Goal: Find contact information: Find contact information

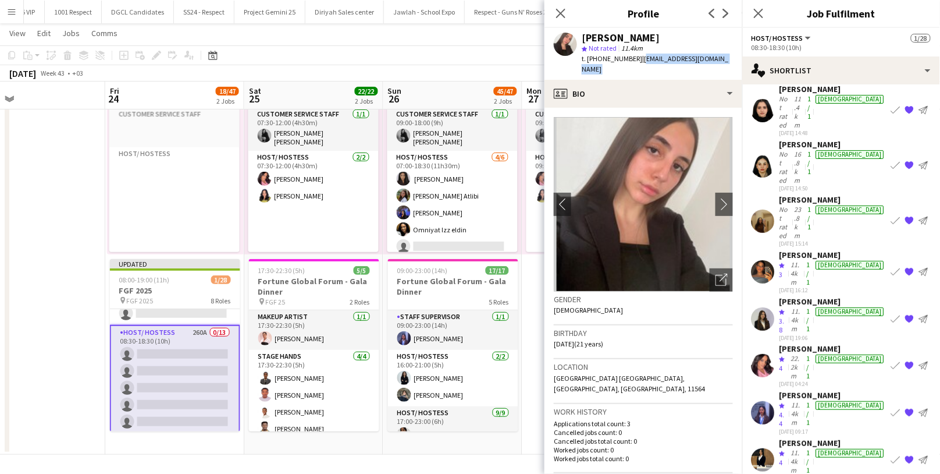
scroll to position [88, 0]
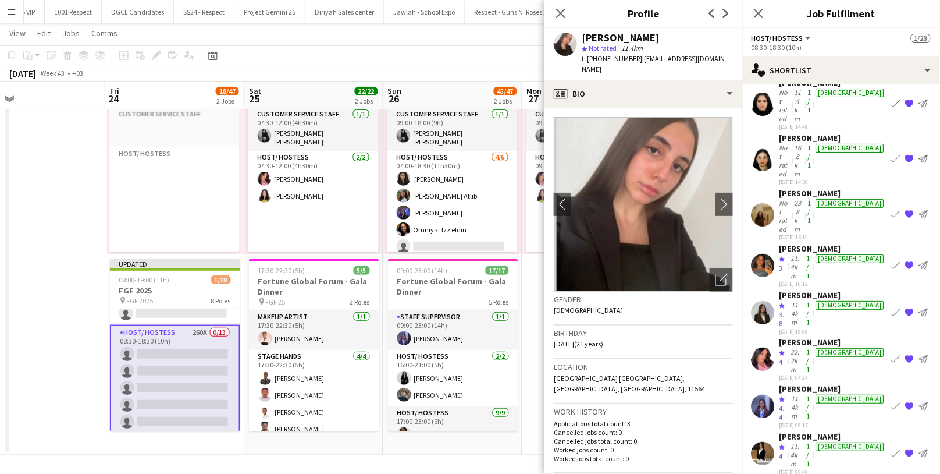
click at [805, 254] on div "11.4km" at bounding box center [797, 267] width 16 height 26
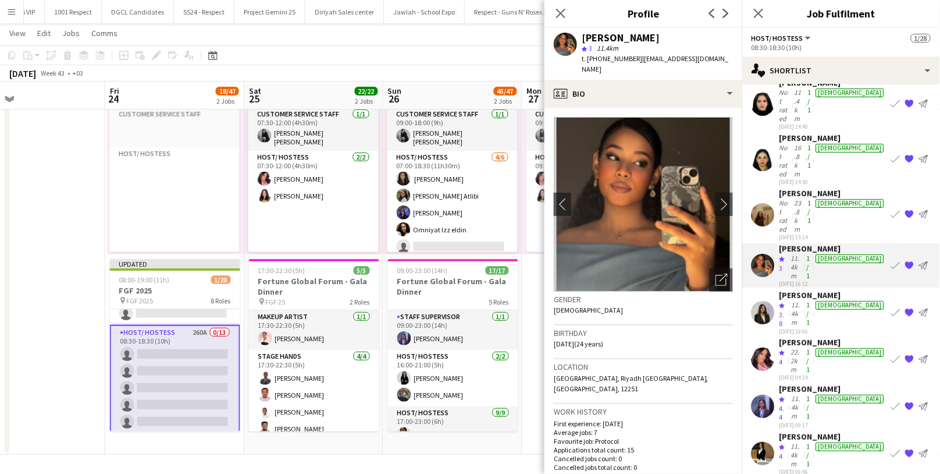
click at [613, 40] on div "Ansam Ahmed" at bounding box center [621, 38] width 78 height 10
copy div "Ansam Ahmed"
drag, startPoint x: 724, startPoint y: 56, endPoint x: 638, endPoint y: 58, distance: 86.1
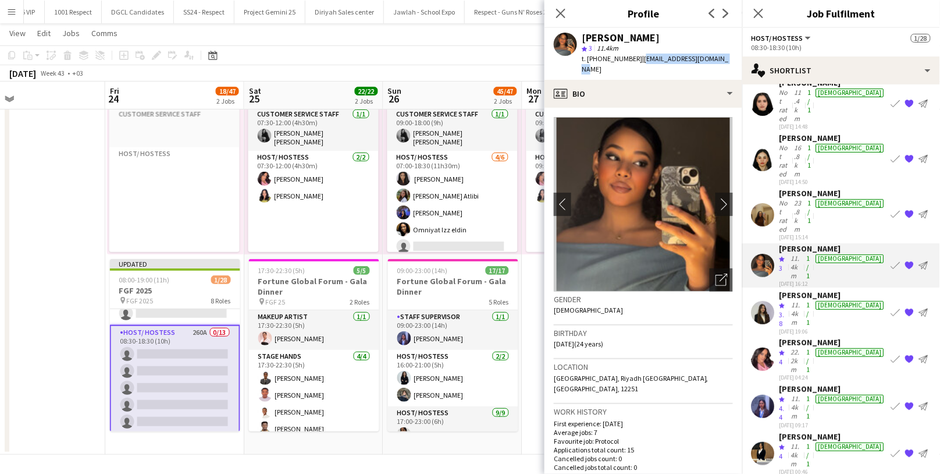
click at [638, 58] on span "| dr.ansamahmed1@gmail.com" at bounding box center [655, 63] width 147 height 19
copy span "dr.ansamahmed1@gmail.com"
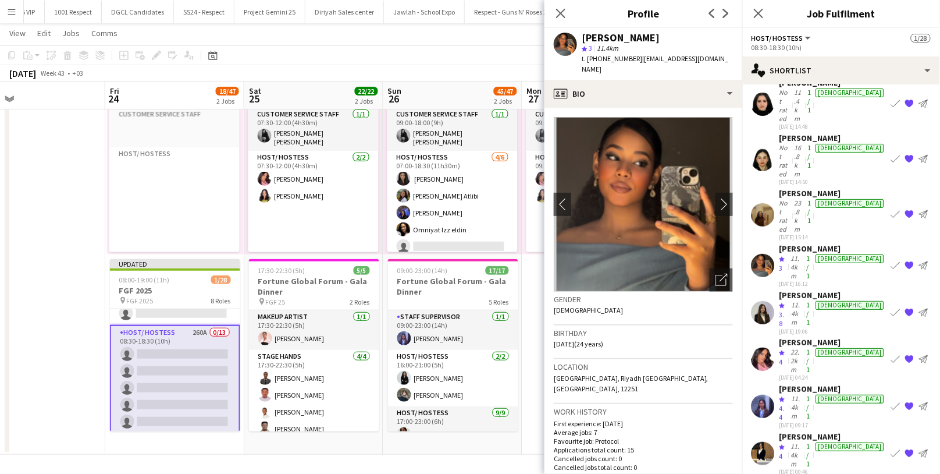
click at [795, 473] on div "Shaima Abdulaziz" at bounding box center [833, 483] width 107 height 10
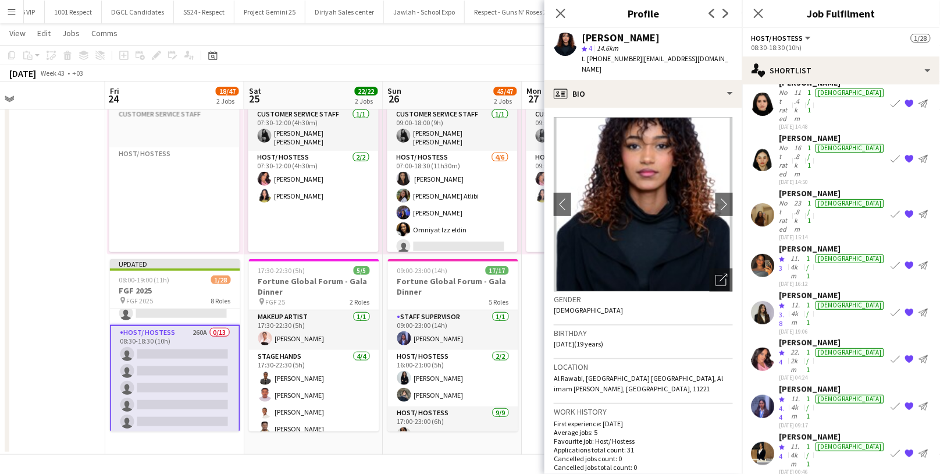
click at [625, 34] on div "Shaima Abdulaziz" at bounding box center [621, 38] width 78 height 10
copy div "Shaima Abdulaziz"
drag, startPoint x: 709, startPoint y: 60, endPoint x: 637, endPoint y: 58, distance: 71.6
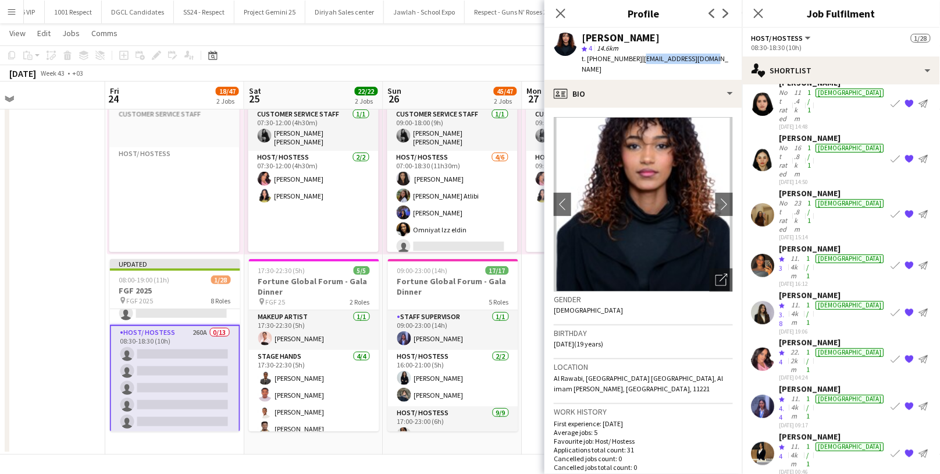
click at [637, 58] on div "Shaima Abdulaziz star 4 14.6km t. +966532146209 | ashaima140@gmail.com" at bounding box center [644, 54] width 198 height 52
copy span "ashaima140@gmail.com"
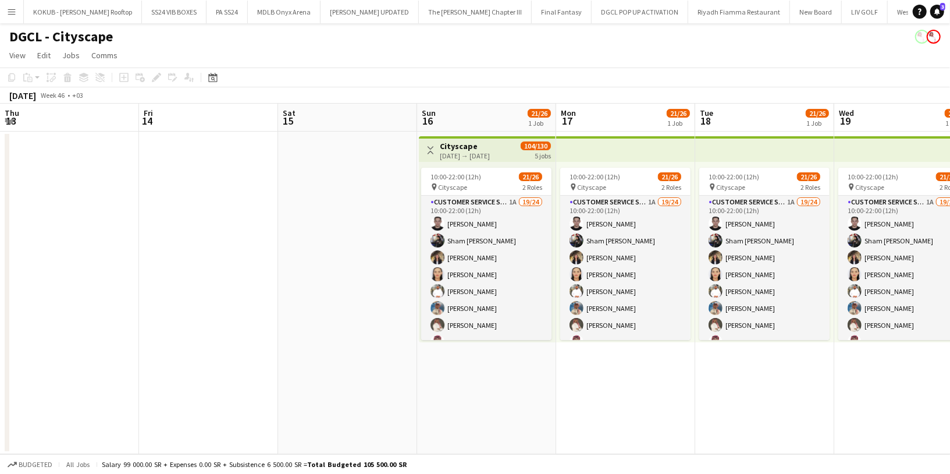
scroll to position [264, 0]
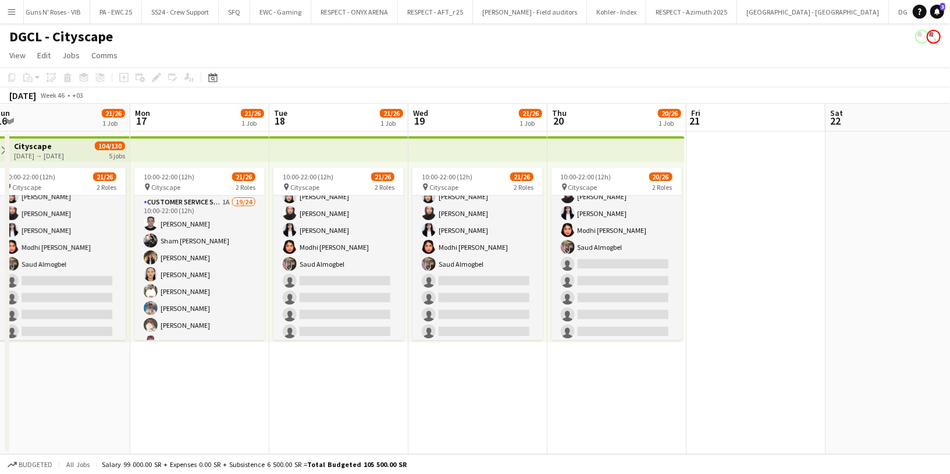
click at [9, 13] on app-icon "Menu" at bounding box center [11, 11] width 9 height 9
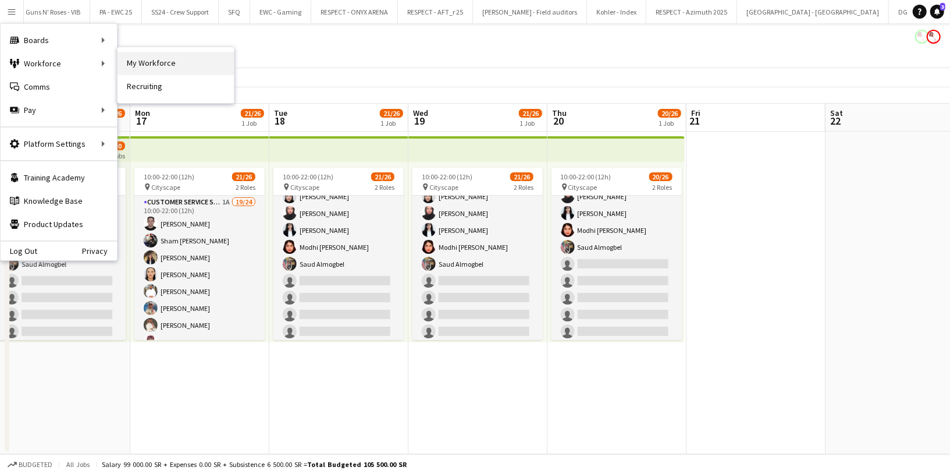
click at [176, 68] on link "My Workforce" at bounding box center [176, 63] width 116 height 23
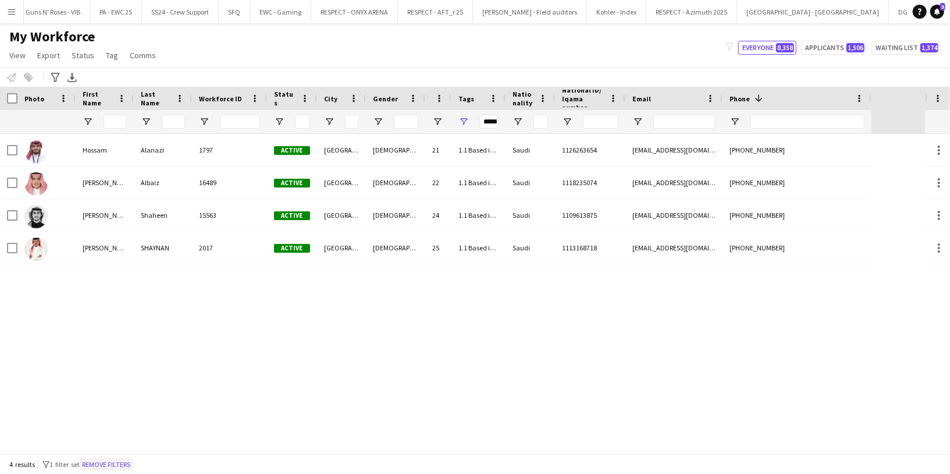
click at [107, 465] on button "Remove filters" at bounding box center [106, 464] width 53 height 13
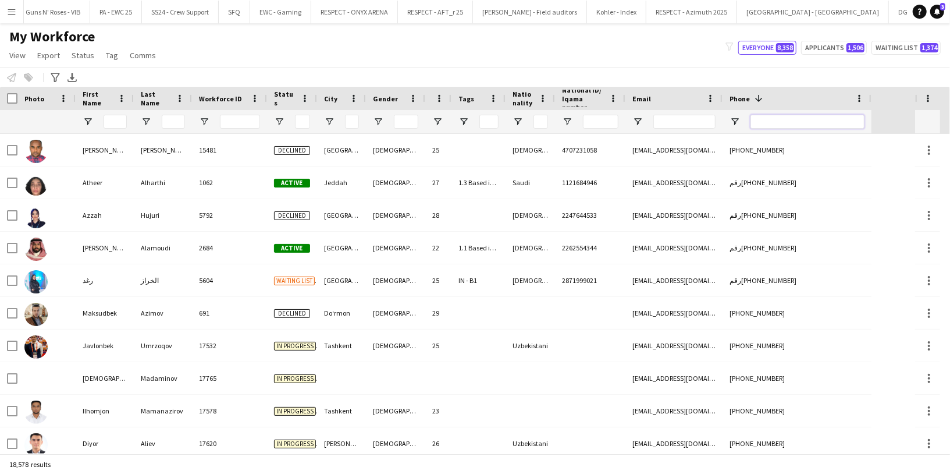
click at [776, 122] on input "Phone Filter Input" at bounding box center [808, 122] width 114 height 14
paste input "********"
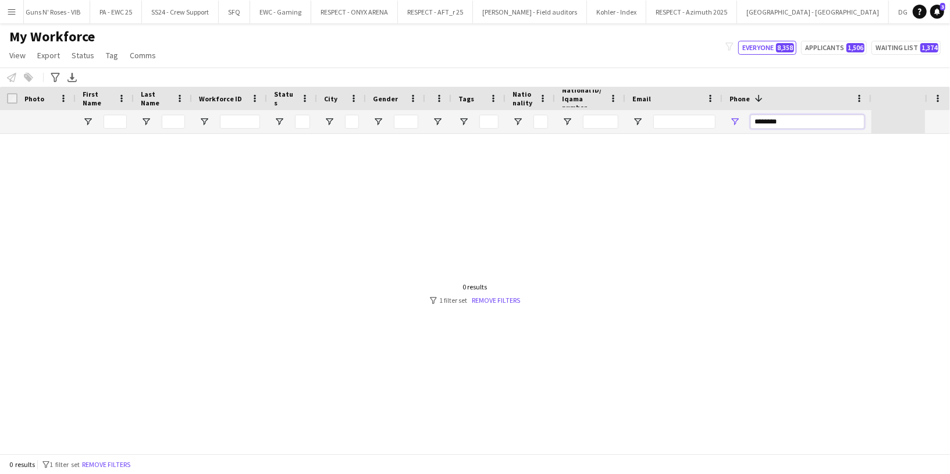
click at [766, 121] on input "********" at bounding box center [808, 122] width 114 height 14
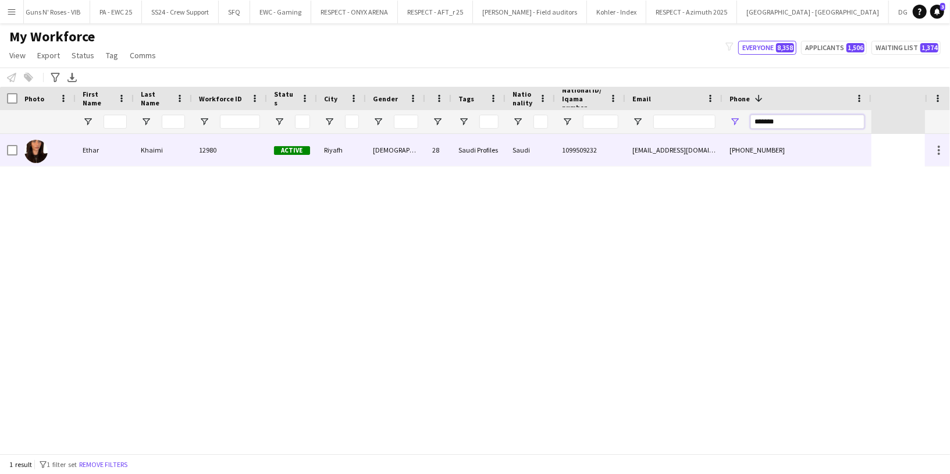
type input "*******"
click at [152, 157] on div "Khaimi" at bounding box center [163, 150] width 58 height 32
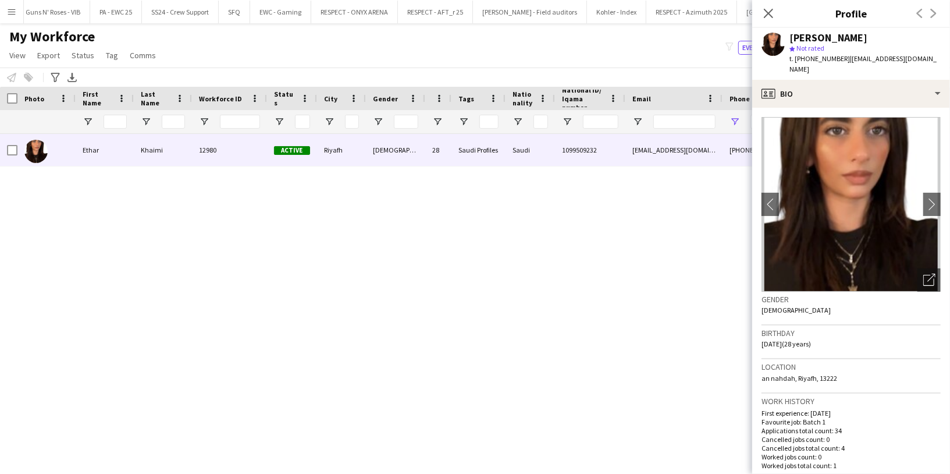
click at [901, 58] on span "| ethar3399@gmail.com" at bounding box center [863, 63] width 147 height 19
click at [928, 59] on app-profile-header "Ethar Khaimi star Not rated t. +966555501123 | ethar3399@gmail.com" at bounding box center [851, 54] width 198 height 52
click at [843, 40] on div "Ethar Khaimi" at bounding box center [829, 38] width 78 height 10
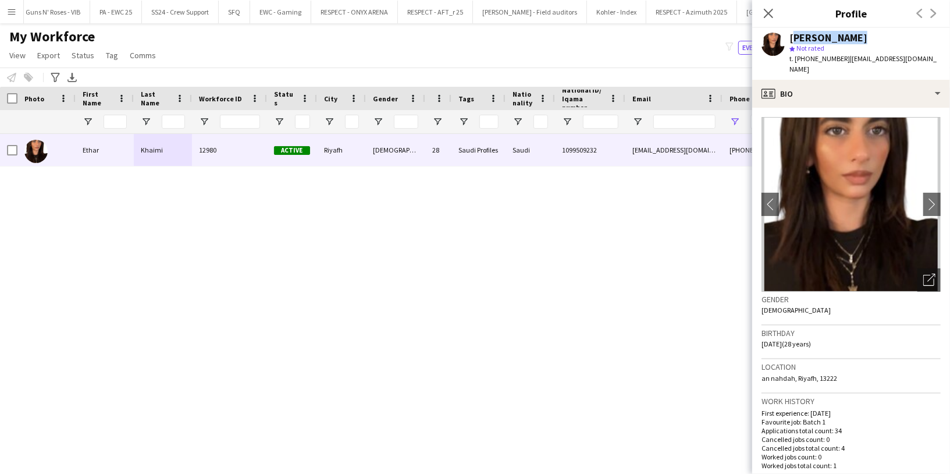
click at [843, 40] on div "Ethar Khaimi" at bounding box center [829, 38] width 78 height 10
copy div "Ethar Khaimi"
click at [897, 58] on span "| ethar3399@gmail.com" at bounding box center [863, 63] width 147 height 19
drag, startPoint x: 912, startPoint y: 58, endPoint x: 847, endPoint y: 57, distance: 65.8
click at [846, 56] on div "Ethar Khaimi star Not rated t. +966555501123 | ethar3399@gmail.com" at bounding box center [851, 54] width 198 height 52
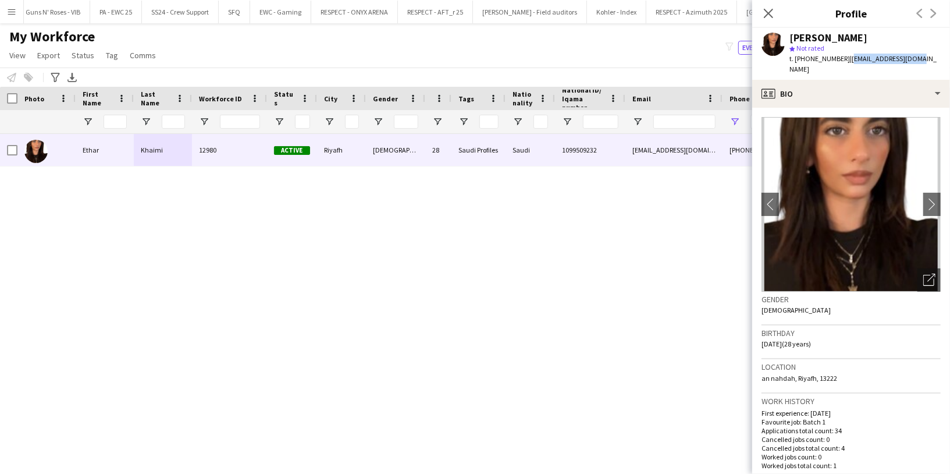
copy span "ethar3399@gmail.com"
click at [773, 6] on app-icon "Close pop-in" at bounding box center [769, 13] width 17 height 17
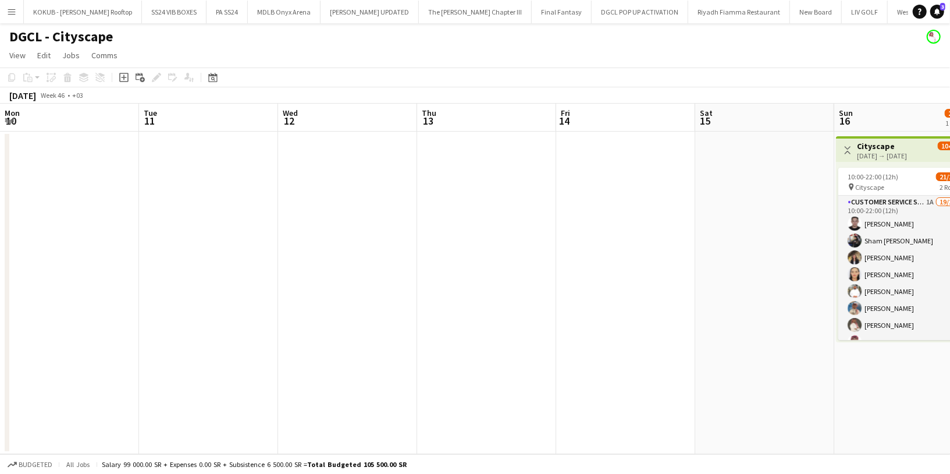
scroll to position [0, 377]
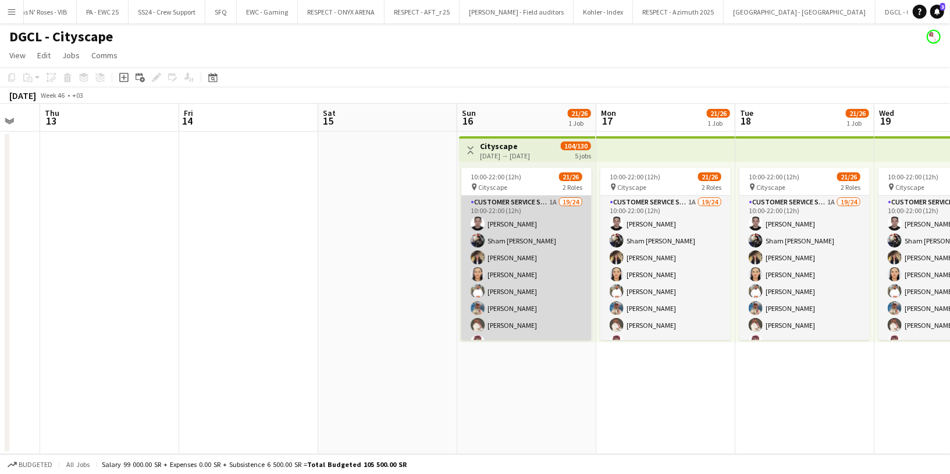
click at [492, 239] on app-card-role "Customer Service Staff 1A 19/24 10:00-22:00 (12h) [PERSON_NAME] Sham [PERSON_NA…" at bounding box center [526, 410] width 130 height 428
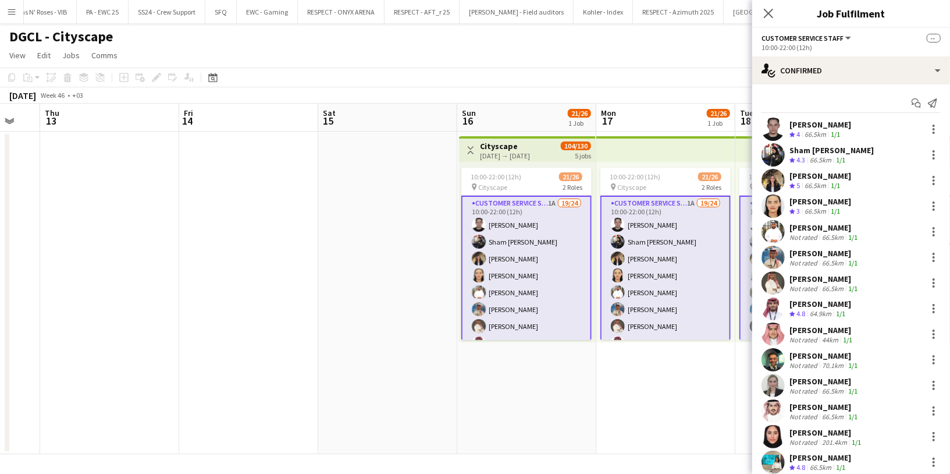
click at [814, 159] on div "66.5km" at bounding box center [821, 160] width 26 height 10
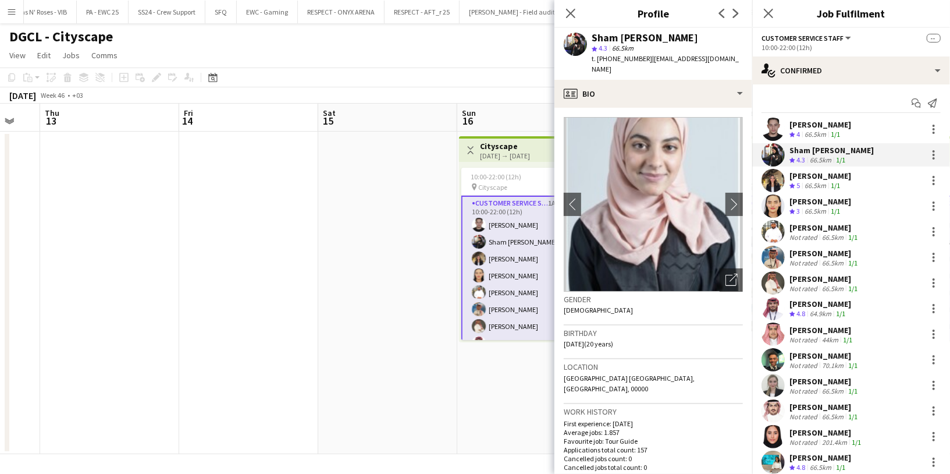
click at [634, 35] on div "Sham [PERSON_NAME]" at bounding box center [645, 38] width 106 height 10
copy div "Sham [PERSON_NAME]"
click at [621, 60] on span "t. [PHONE_NUMBER]" at bounding box center [622, 58] width 61 height 9
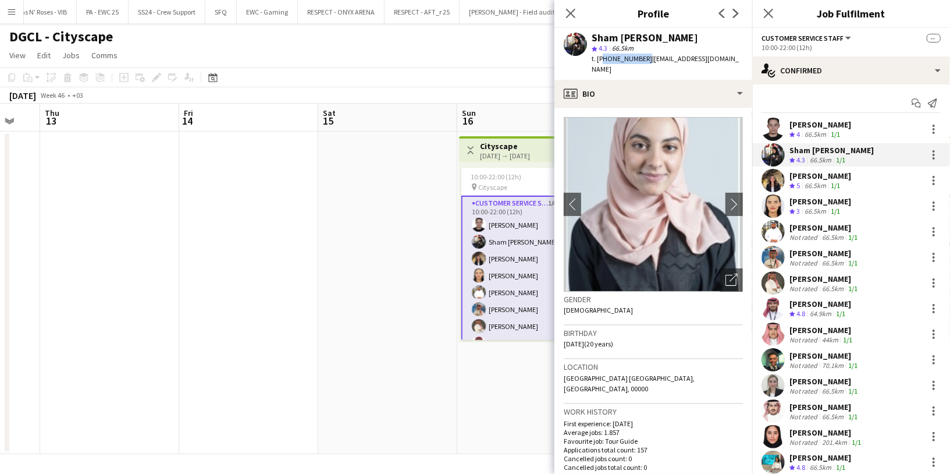
click at [621, 60] on span "t. [PHONE_NUMBER]" at bounding box center [622, 58] width 61 height 9
copy span "966538988079"
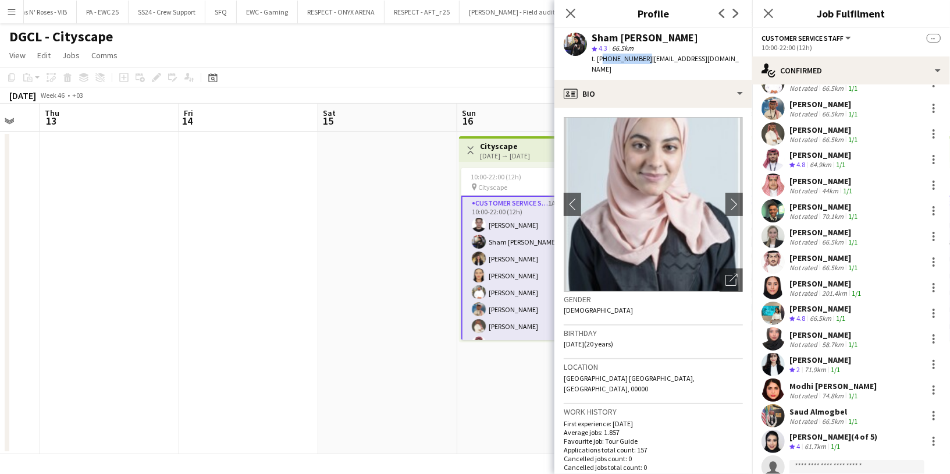
scroll to position [144, 0]
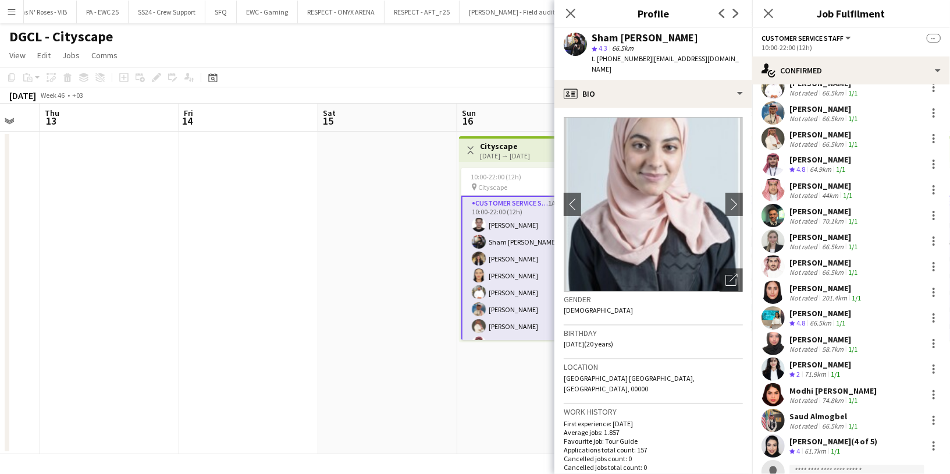
click at [823, 179] on div "[PERSON_NAME] Not rated 44km 1/1" at bounding box center [851, 189] width 198 height 23
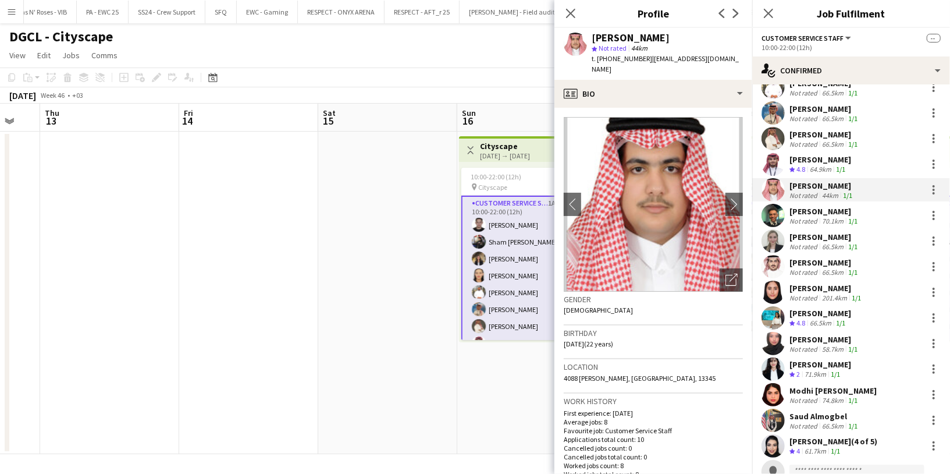
click at [615, 35] on div "[PERSON_NAME]" at bounding box center [631, 38] width 78 height 10
copy div "[PERSON_NAME]"
click at [608, 59] on span "t. [PHONE_NUMBER]" at bounding box center [622, 58] width 61 height 9
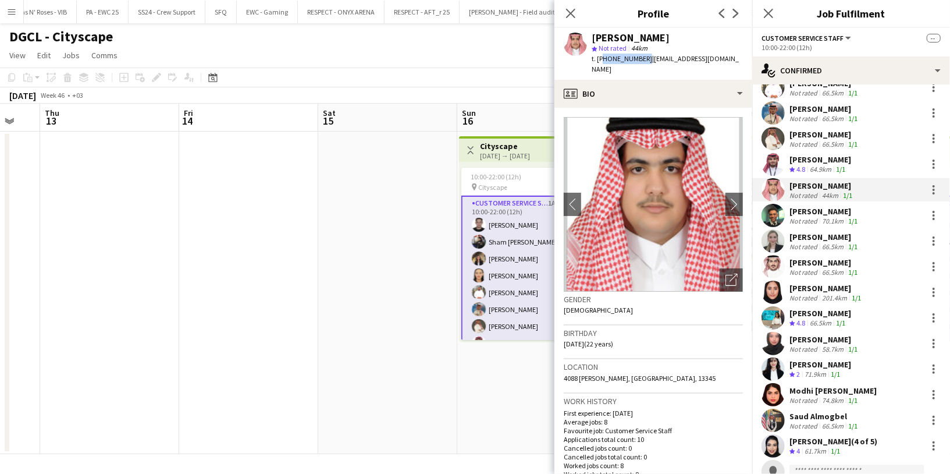
click at [608, 59] on span "t. [PHONE_NUMBER]" at bounding box center [622, 58] width 61 height 9
copy span "966557662016"
click at [812, 258] on div "[PERSON_NAME]" at bounding box center [825, 262] width 70 height 10
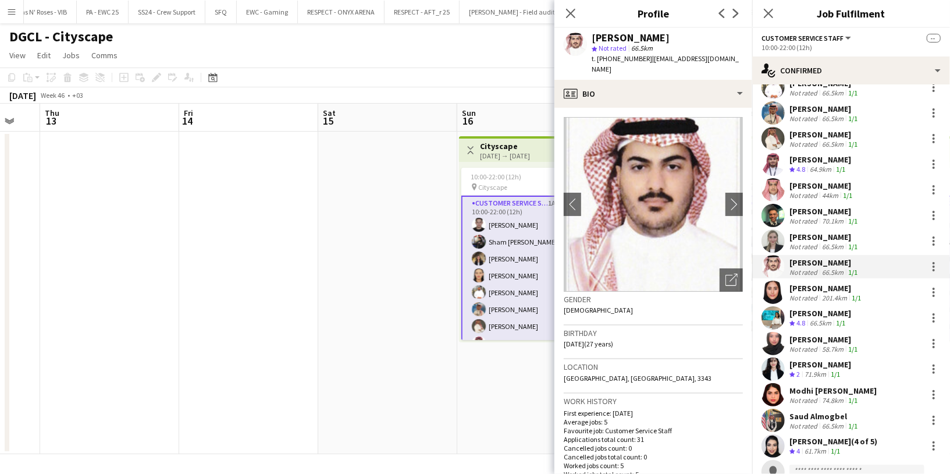
click at [808, 412] on div "Saud Almogbel" at bounding box center [825, 416] width 70 height 10
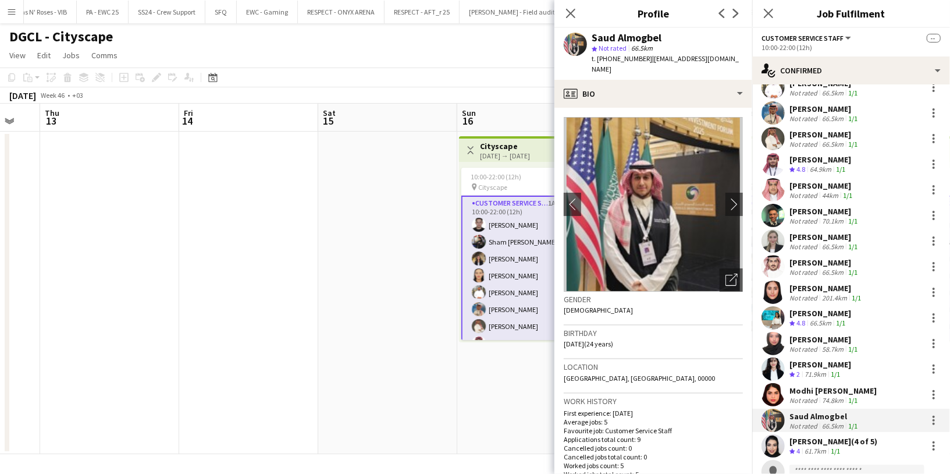
click at [628, 35] on div "Saud Almogbel" at bounding box center [627, 38] width 70 height 10
copy div "Saud Almogbel"
click at [618, 56] on span "t. [PHONE_NUMBER]" at bounding box center [622, 58] width 61 height 9
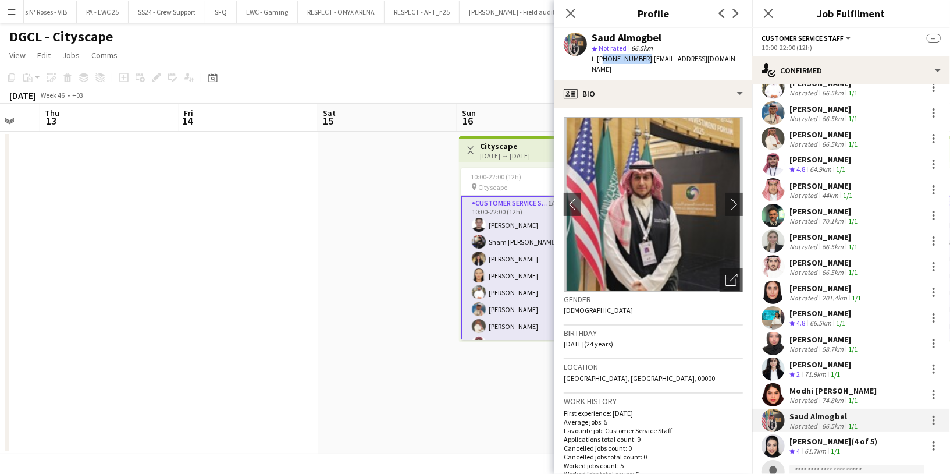
click at [618, 56] on span "t. [PHONE_NUMBER]" at bounding box center [622, 58] width 61 height 9
copy span "966537660298"
